Goal: Task Accomplishment & Management: Manage account settings

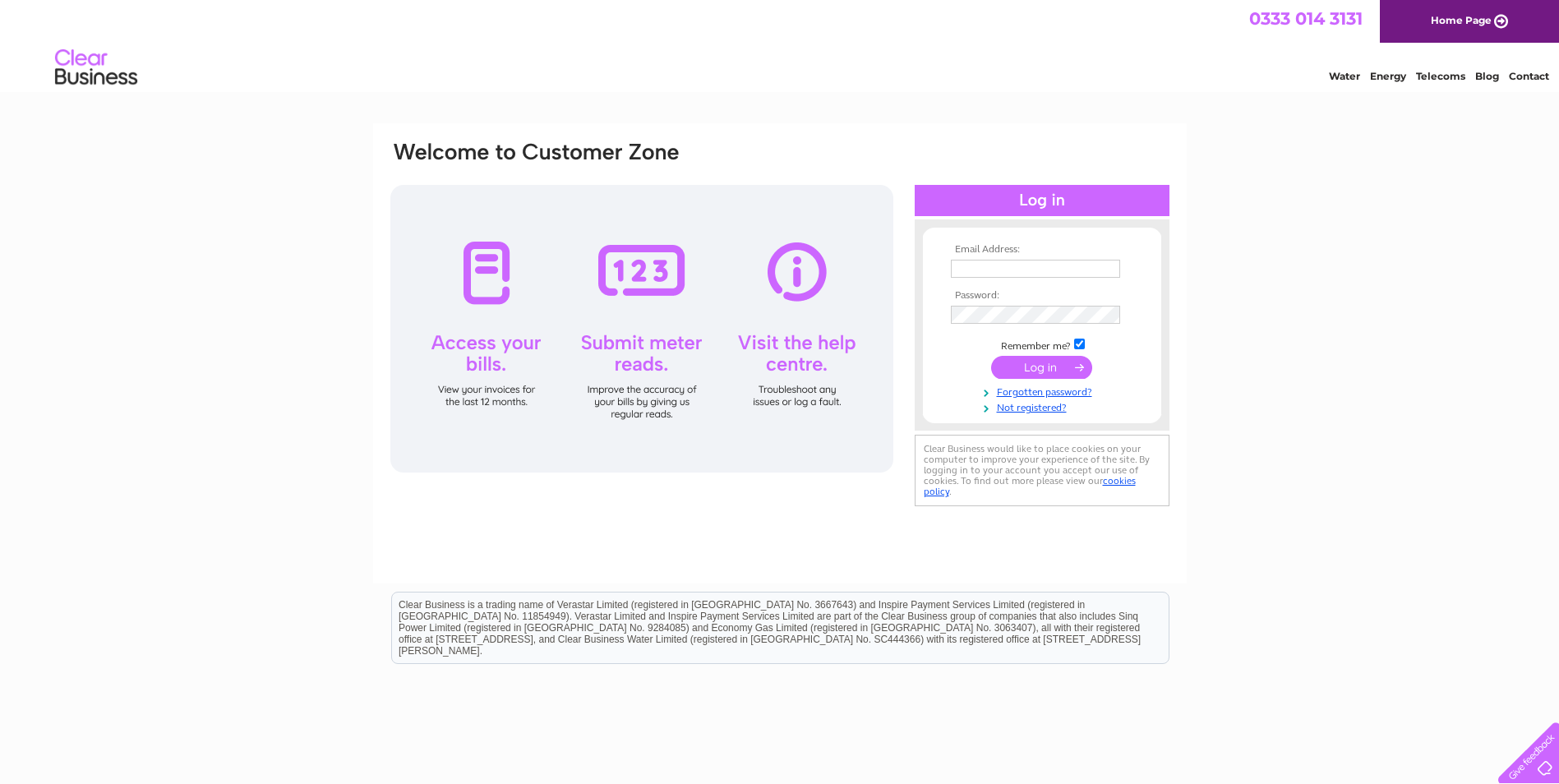
type input "[EMAIL_ADDRESS][DOMAIN_NAME]"
click at [1034, 364] on input "submit" at bounding box center [1041, 367] width 101 height 23
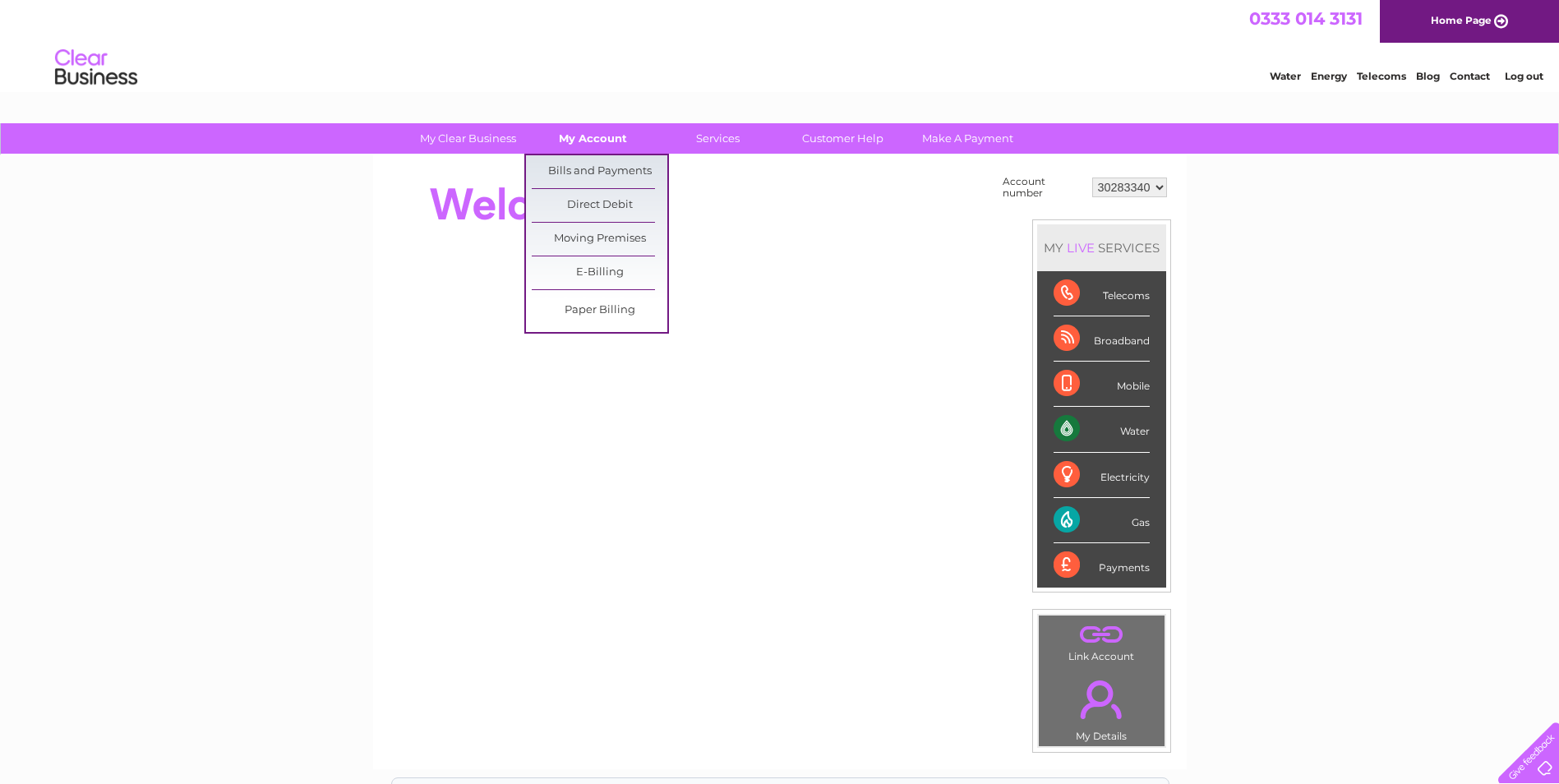
click at [604, 134] on link "My Account" at bounding box center [592, 139] width 135 height 30
click at [604, 169] on link "Bills and Payments" at bounding box center [599, 171] width 135 height 33
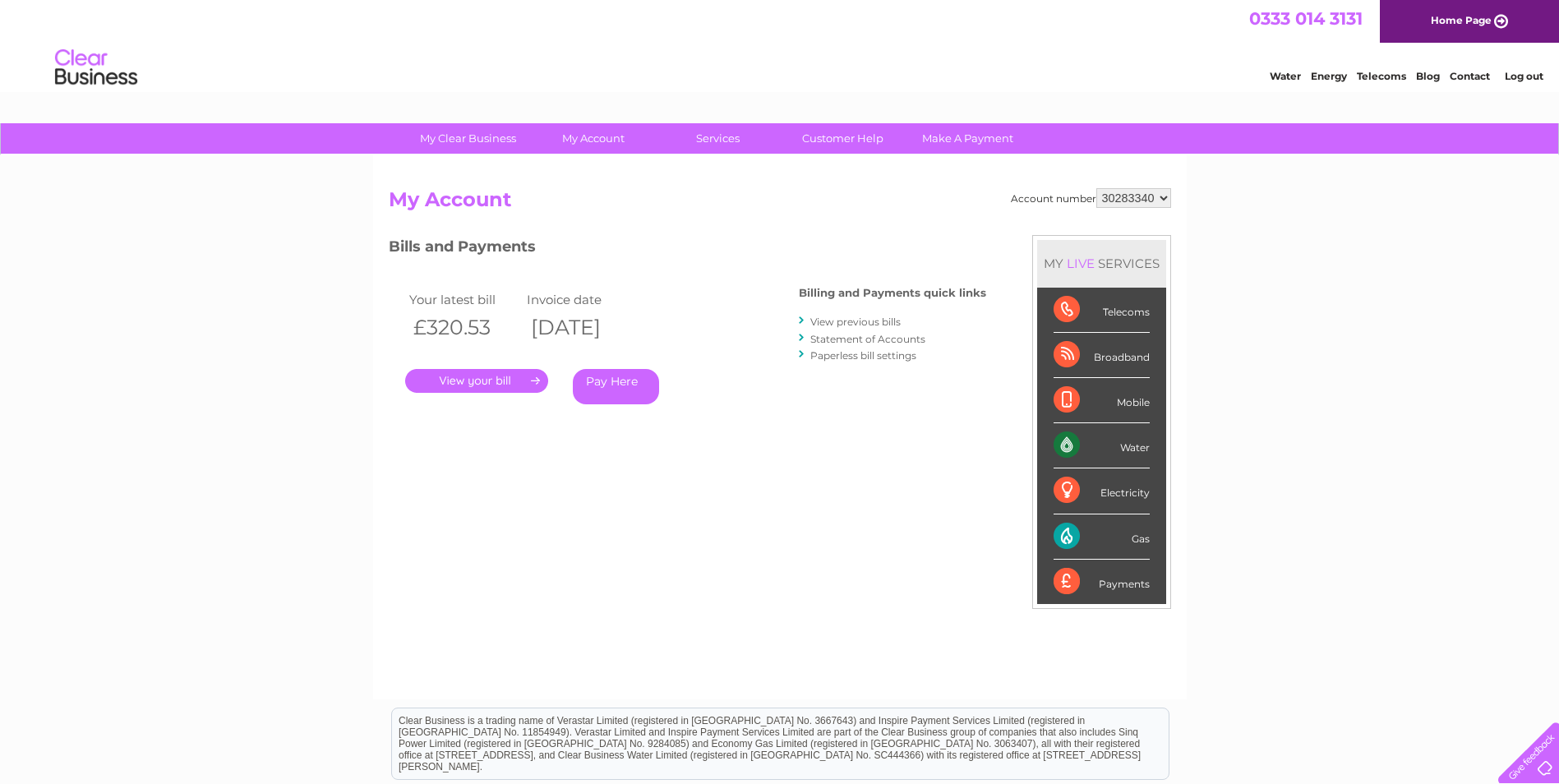
click at [502, 385] on link "." at bounding box center [476, 380] width 143 height 24
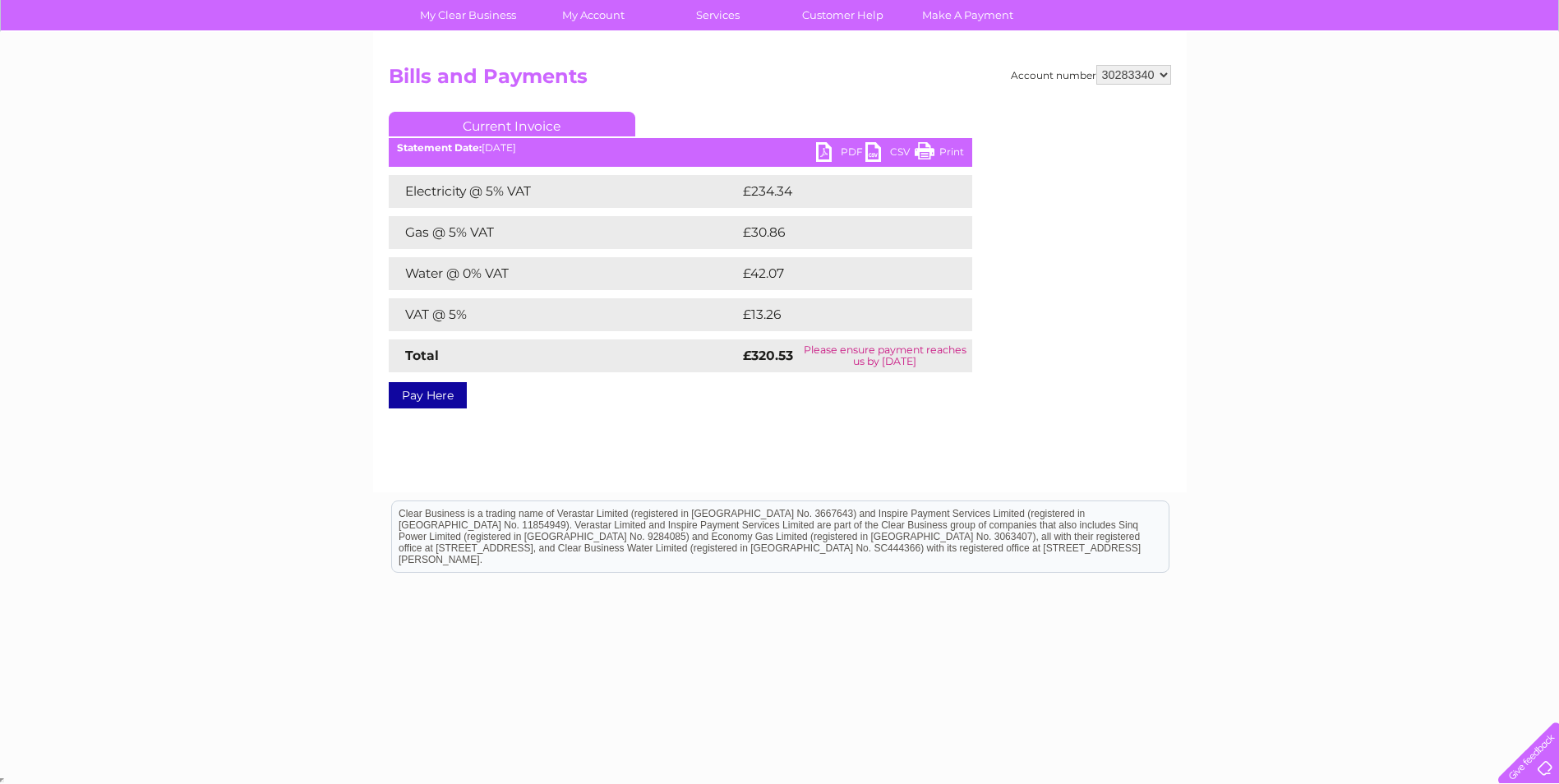
scroll to position [124, 0]
